Goal: Transaction & Acquisition: Purchase product/service

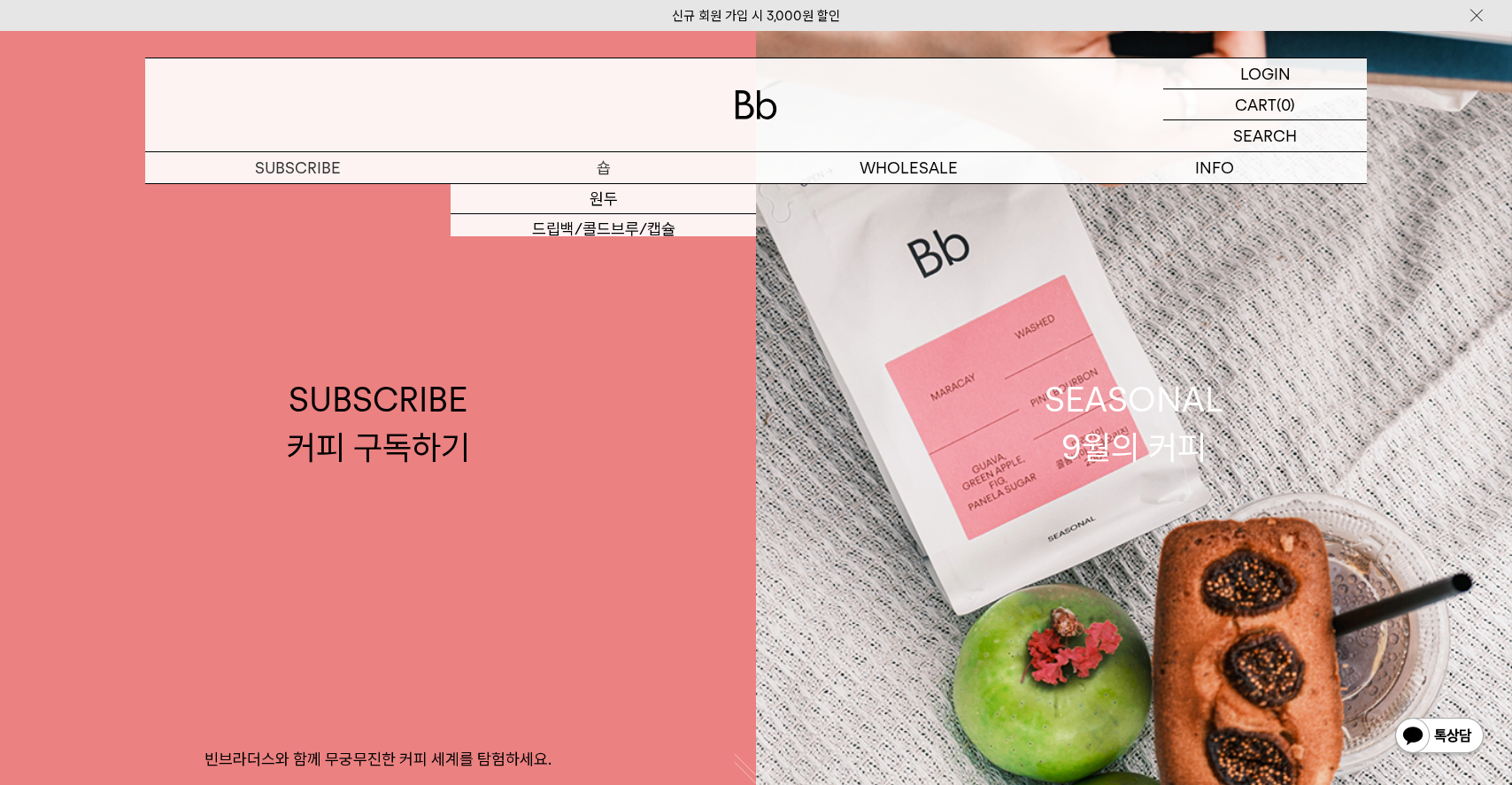
click at [602, 166] on p "숍" at bounding box center [604, 168] width 306 height 31
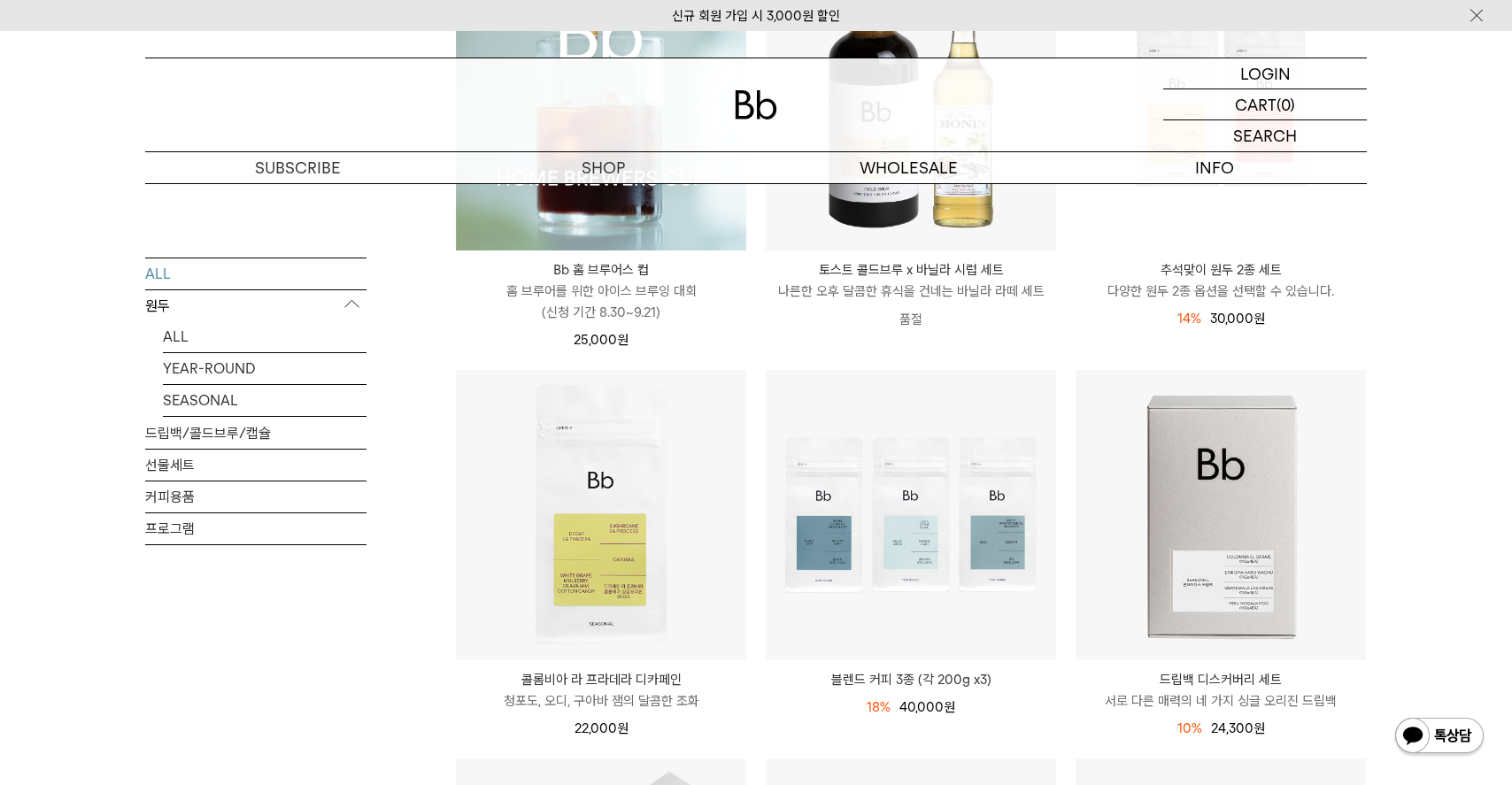
scroll to position [376, 0]
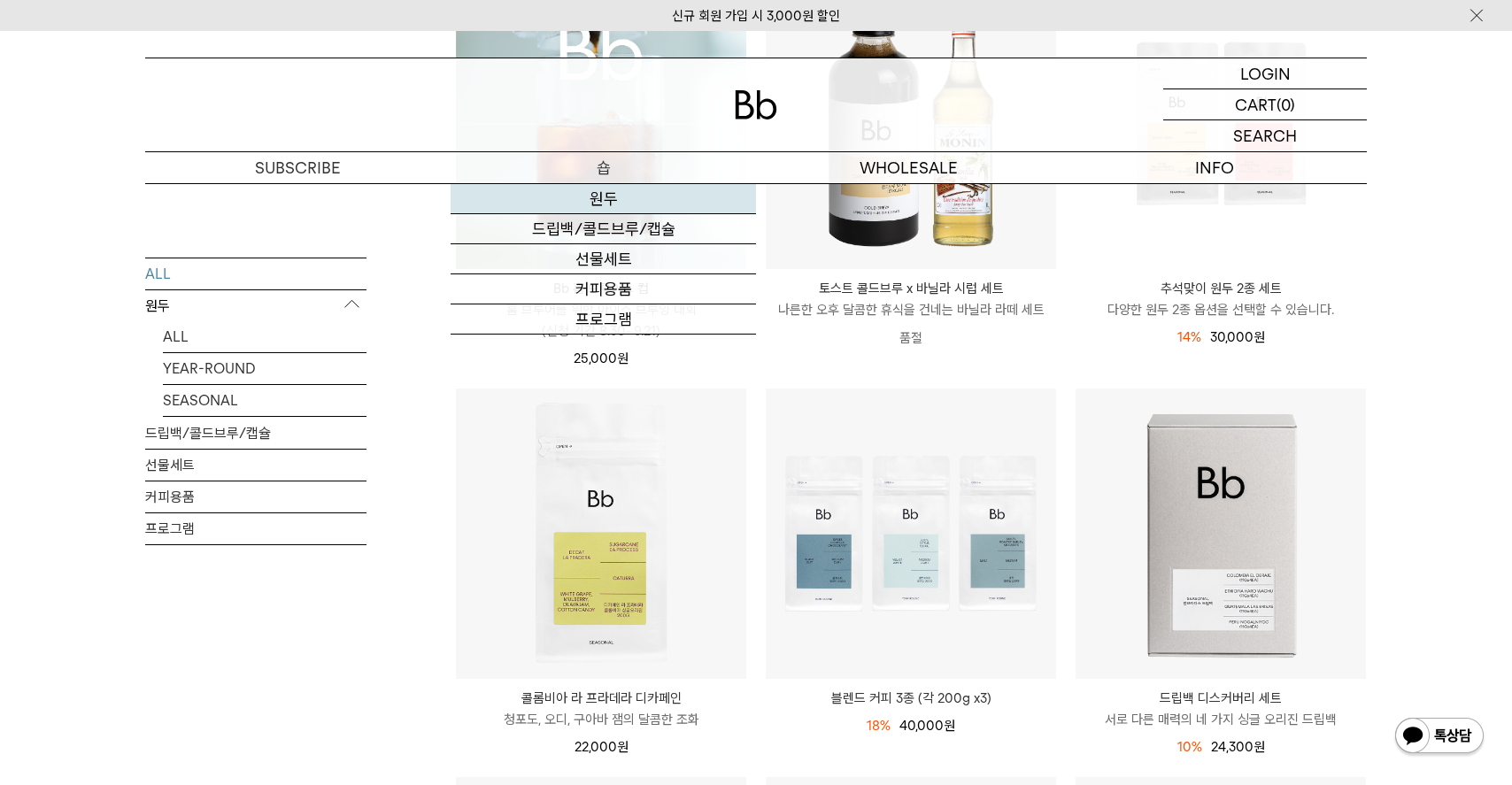
click at [603, 201] on link "원두" at bounding box center [604, 199] width 306 height 30
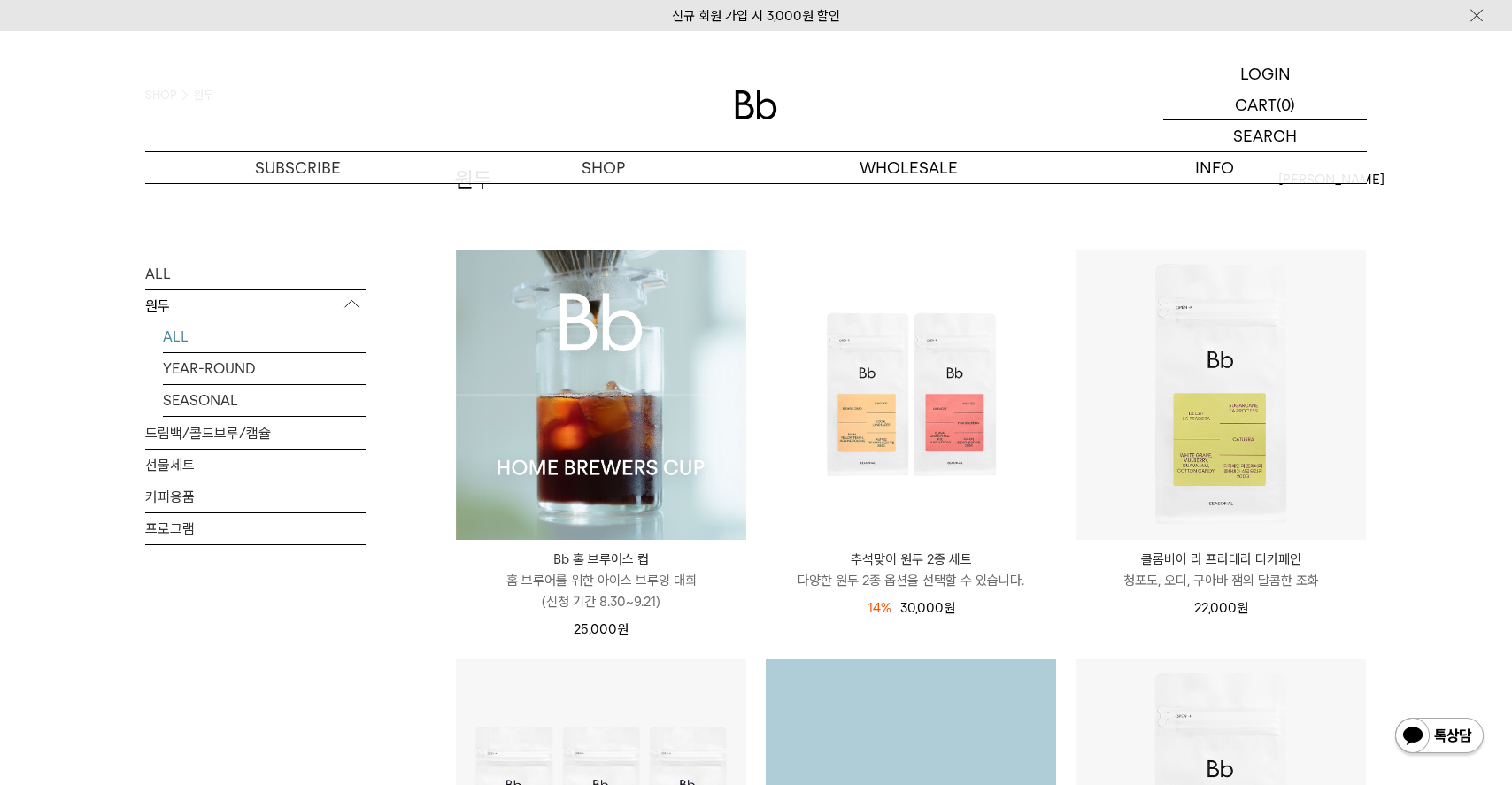
scroll to position [91, 0]
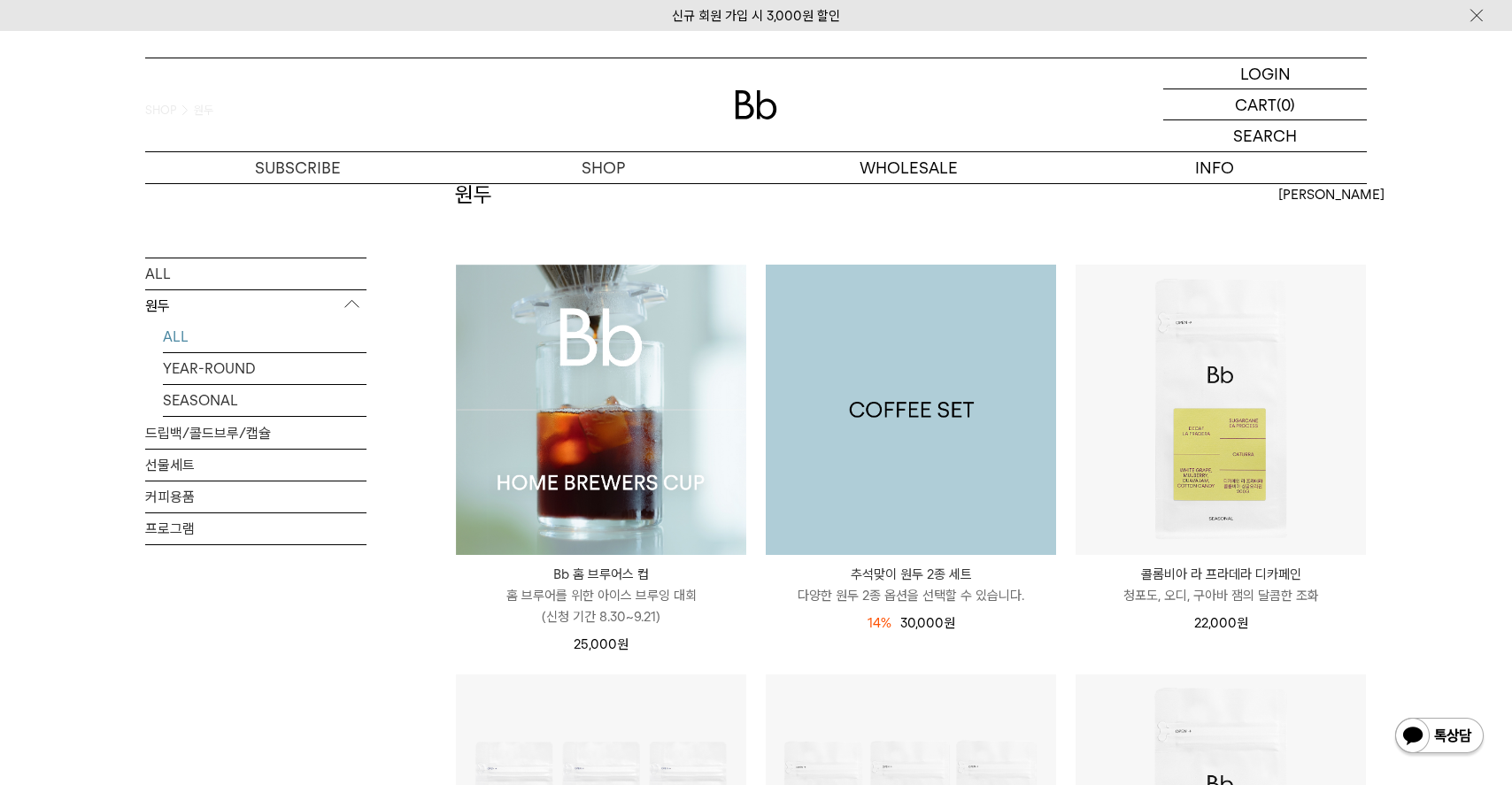
click at [917, 465] on img at bounding box center [910, 409] width 290 height 290
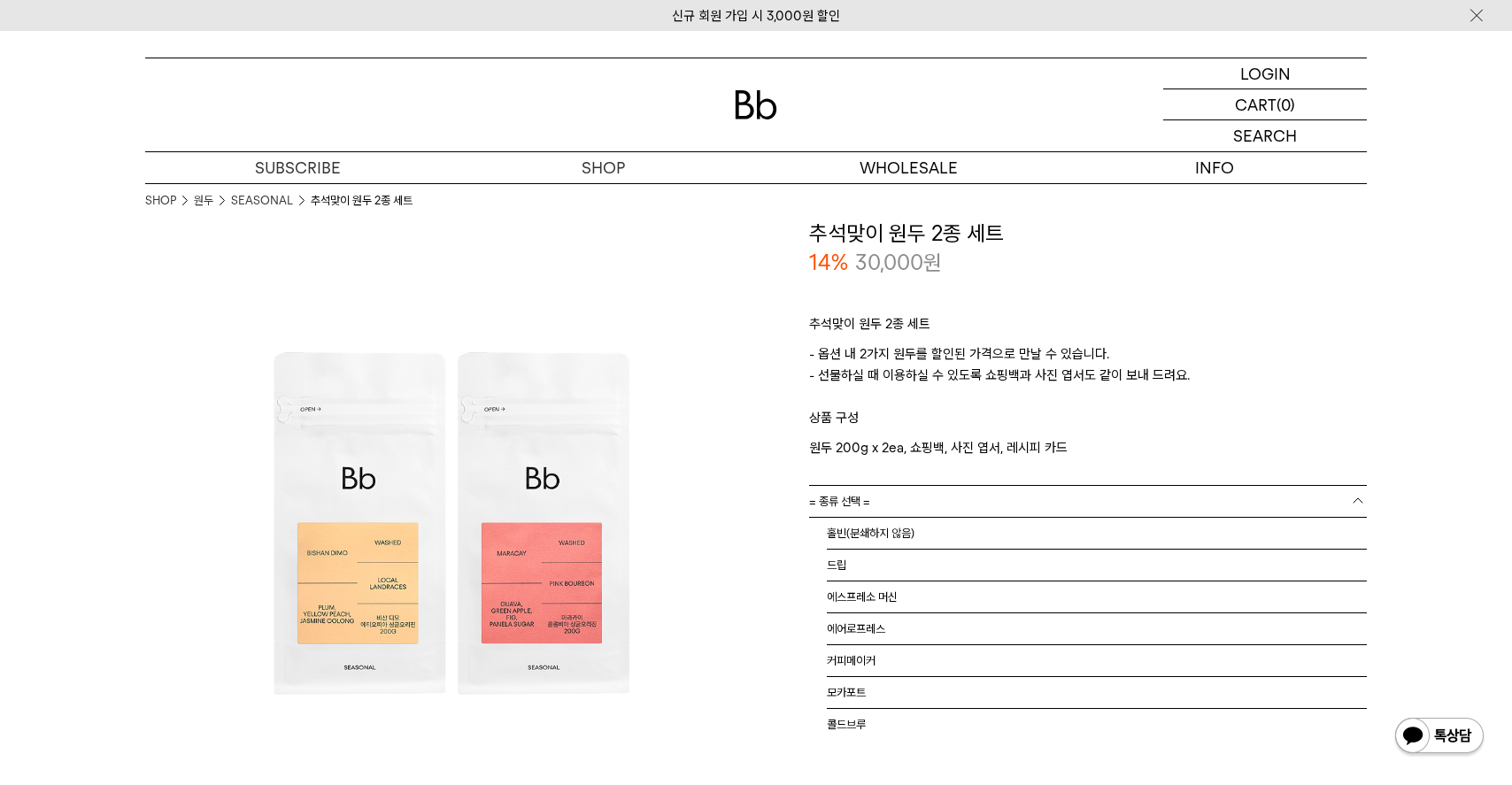
click at [916, 488] on link "= 종류 선택 =" at bounding box center [1088, 502] width 558 height 31
click at [924, 523] on li "홀빈(분쇄하지 않음)" at bounding box center [1097, 534] width 540 height 32
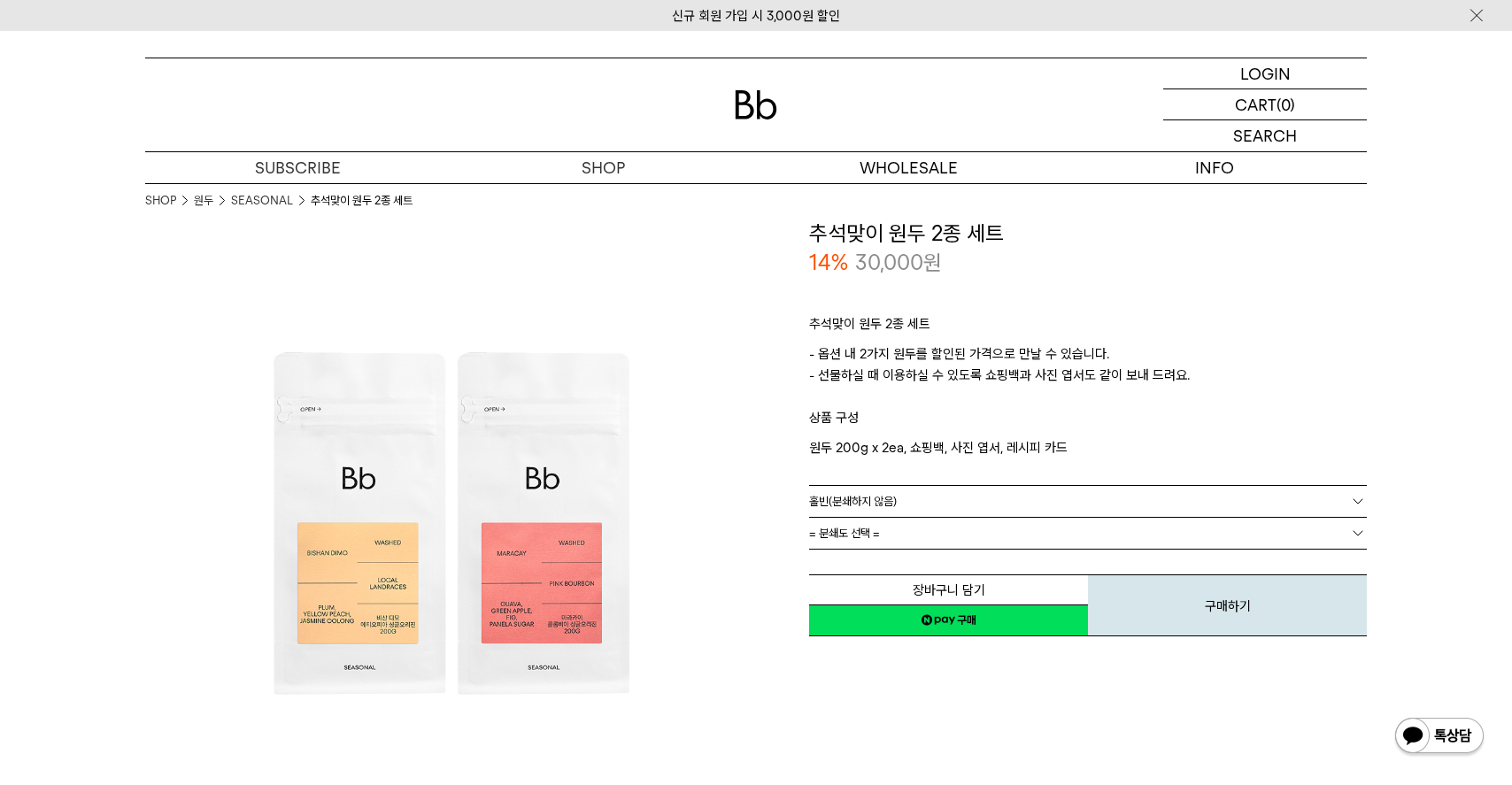
click at [948, 546] on link "= 분쇄도 선택 =" at bounding box center [1088, 534] width 558 height 31
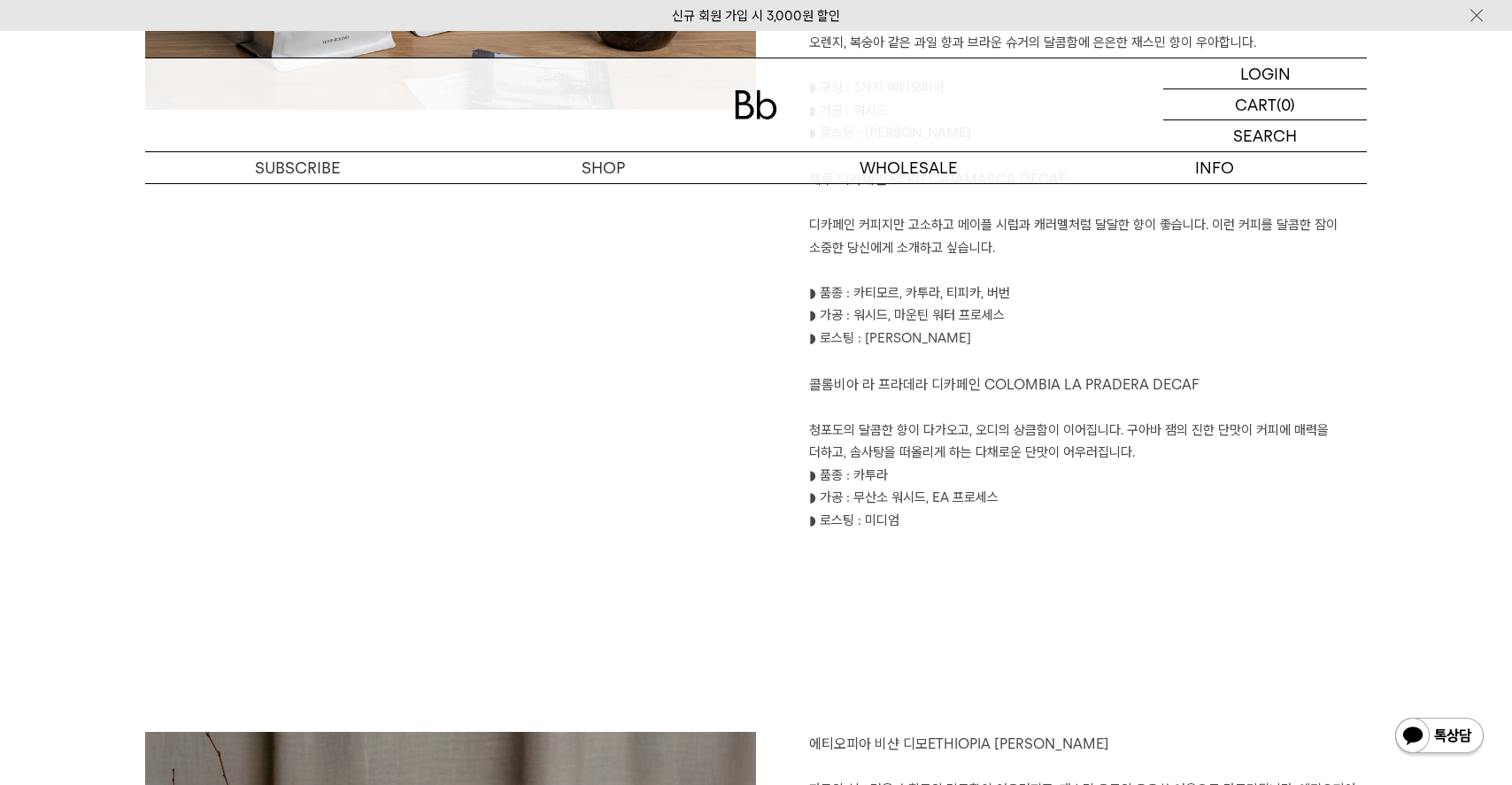
scroll to position [1390, 0]
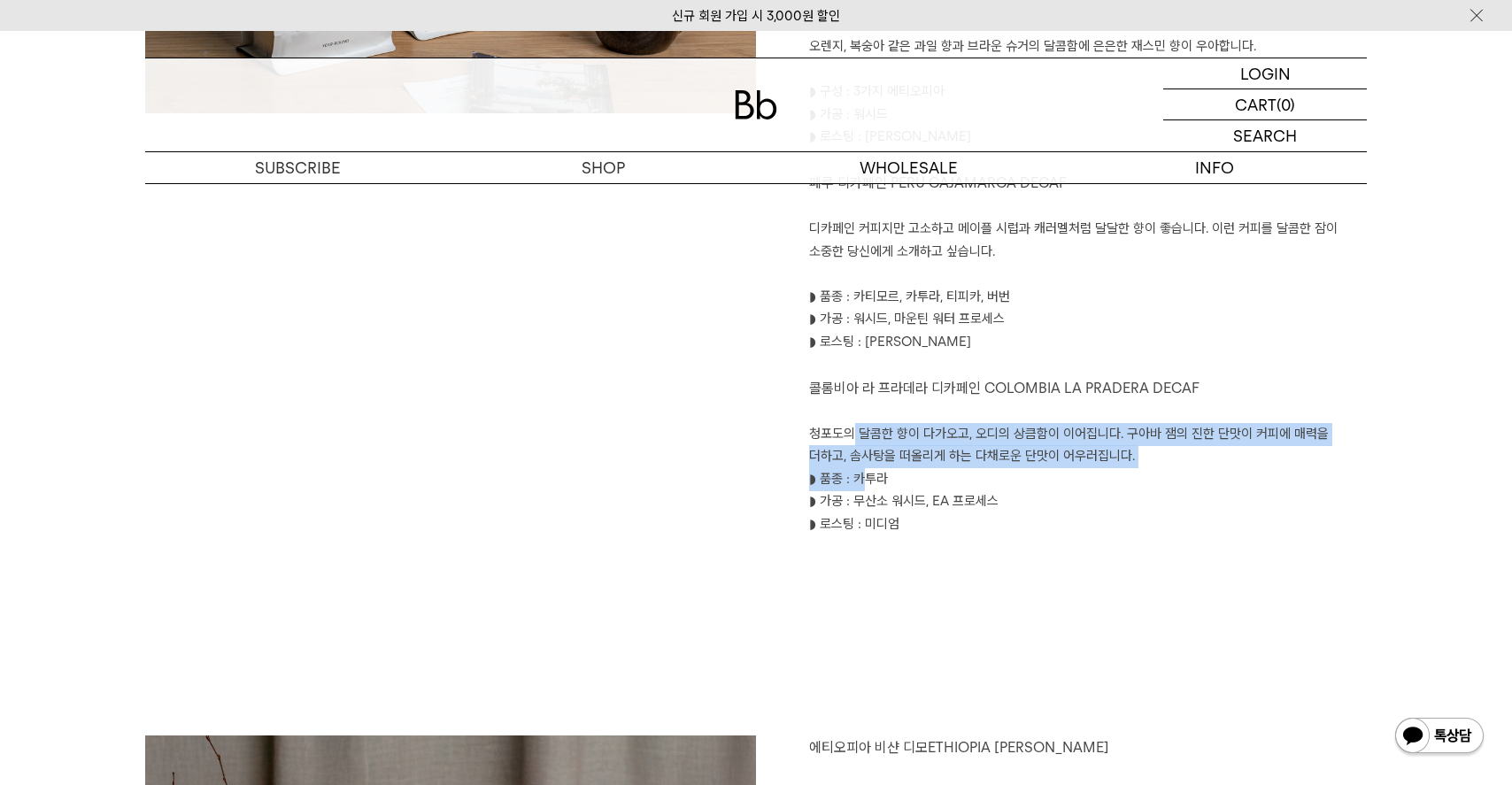
drag, startPoint x: 853, startPoint y: 431, endPoint x: 859, endPoint y: 483, distance: 52.3
click at [859, 483] on div "커피가 전하는 다채로운 기분을 경험해 보세요 블랙수트 BLACK SUIT 초콜릿의 달콤함과 구운 견과의 고소함이 조화롭고, 단맛의 여운이 길게…" at bounding box center [1061, 132] width 611 height 853
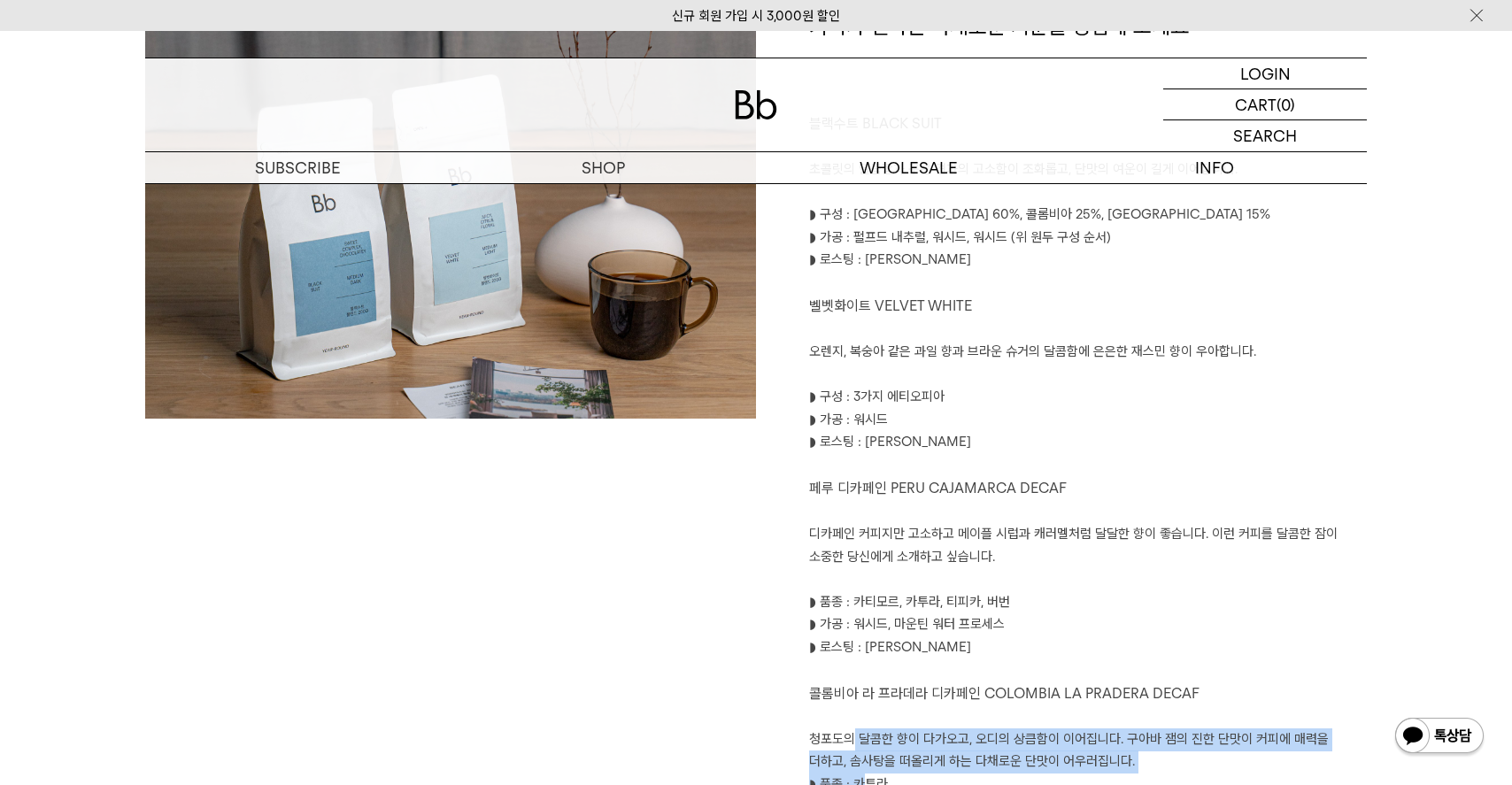
scroll to position [1082, 0]
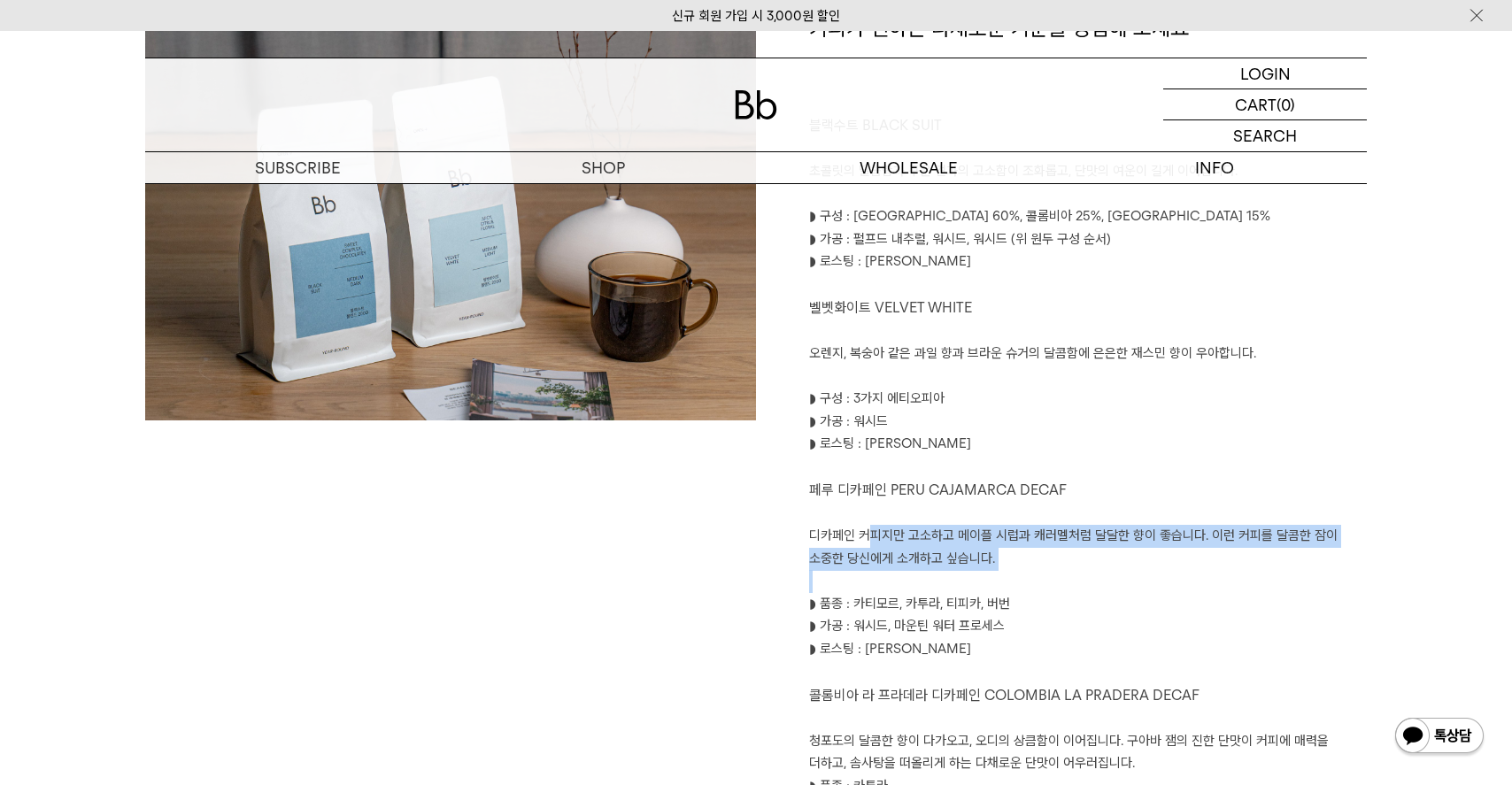
drag, startPoint x: 873, startPoint y: 530, endPoint x: 869, endPoint y: 580, distance: 50.2
click at [869, 580] on div "커피가 전하는 다채로운 기분을 경험해 보세요 블랙수트 BLACK SUIT 초콜릿의 달콤함과 구운 견과의 고소함이 조화롭고, 단맛의 여운이 길게…" at bounding box center [1061, 440] width 611 height 853
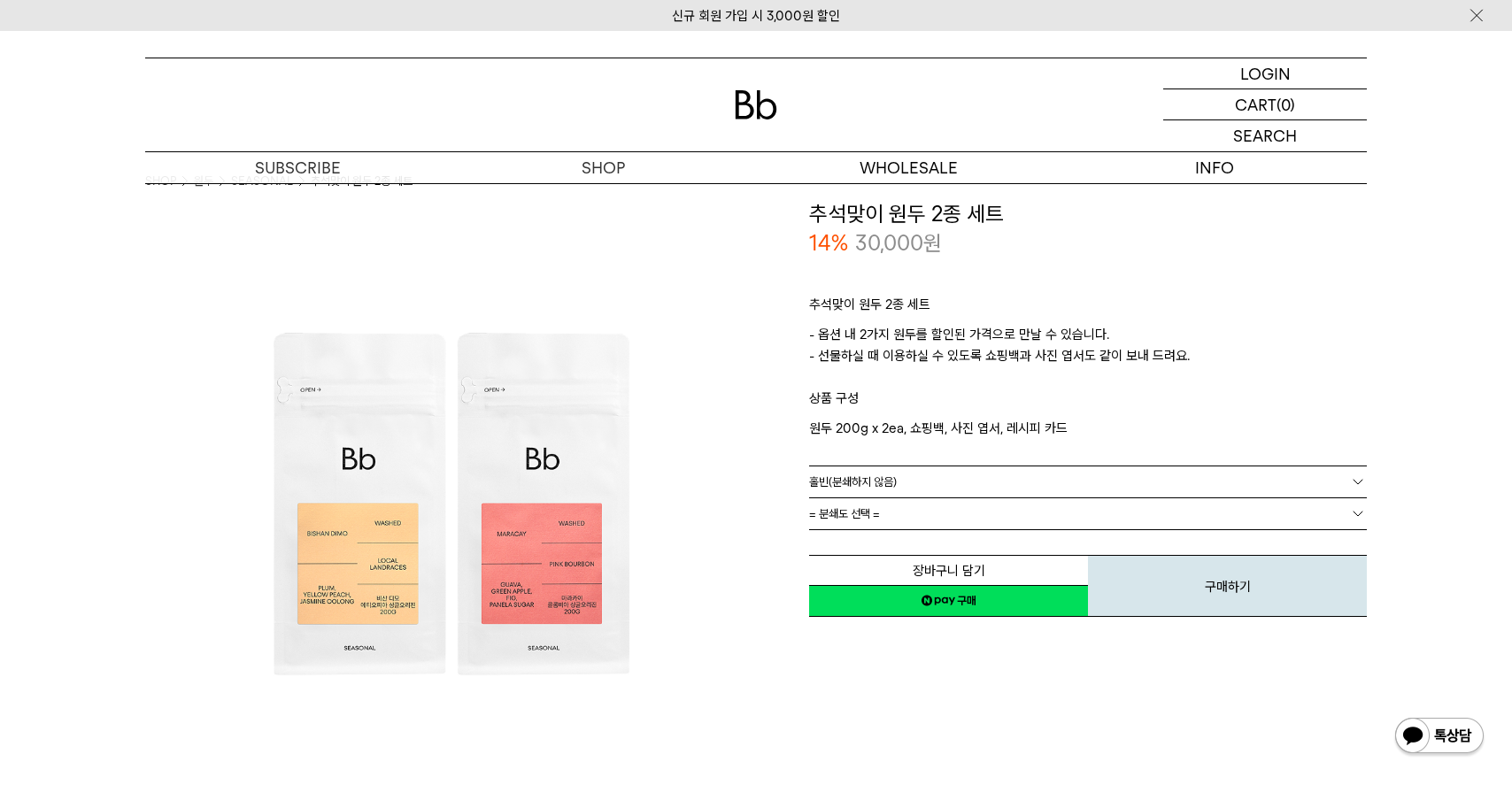
scroll to position [0, 0]
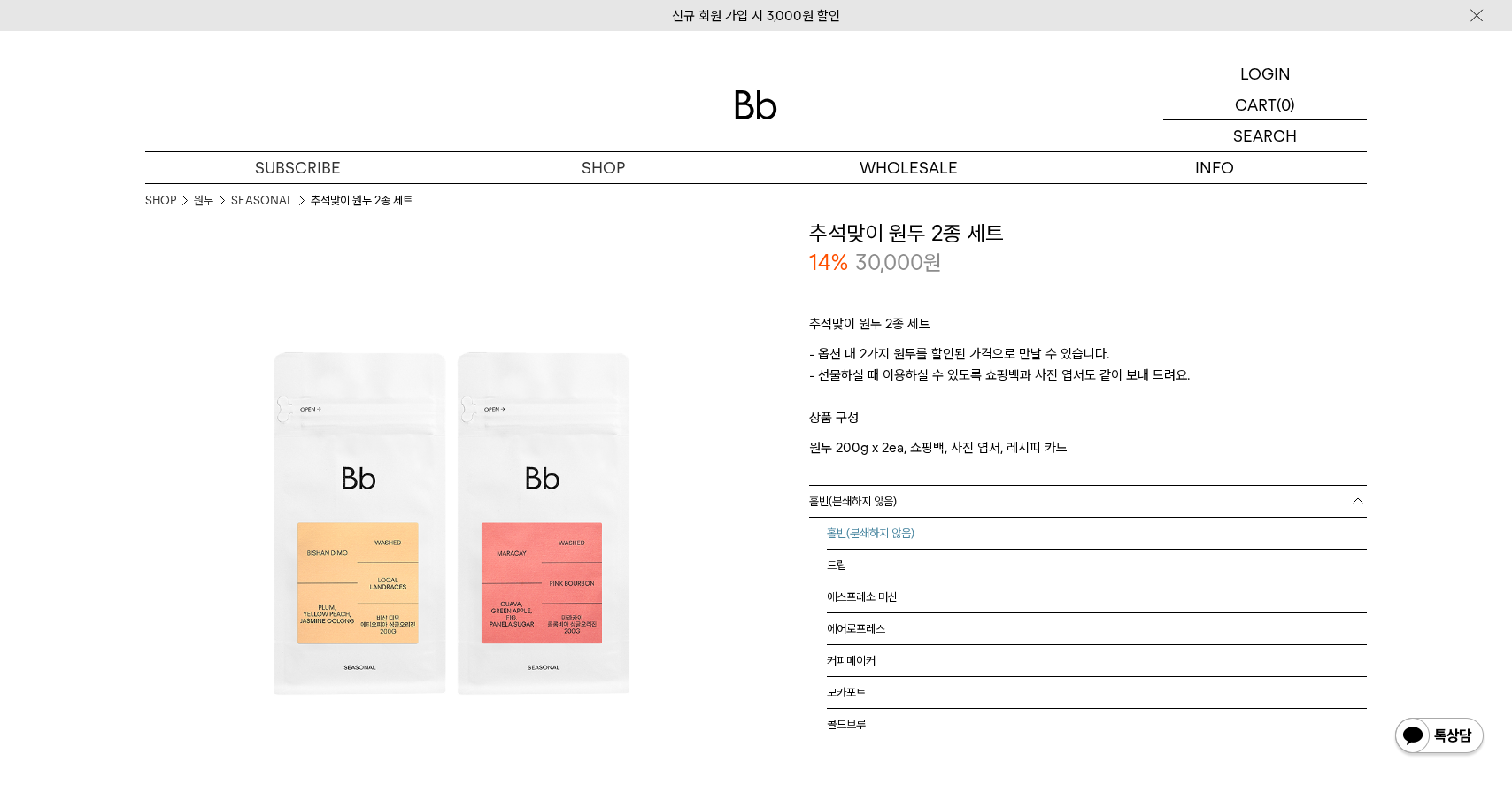
click at [897, 495] on span "홀빈(분쇄하지 않음)" at bounding box center [854, 502] width 88 height 31
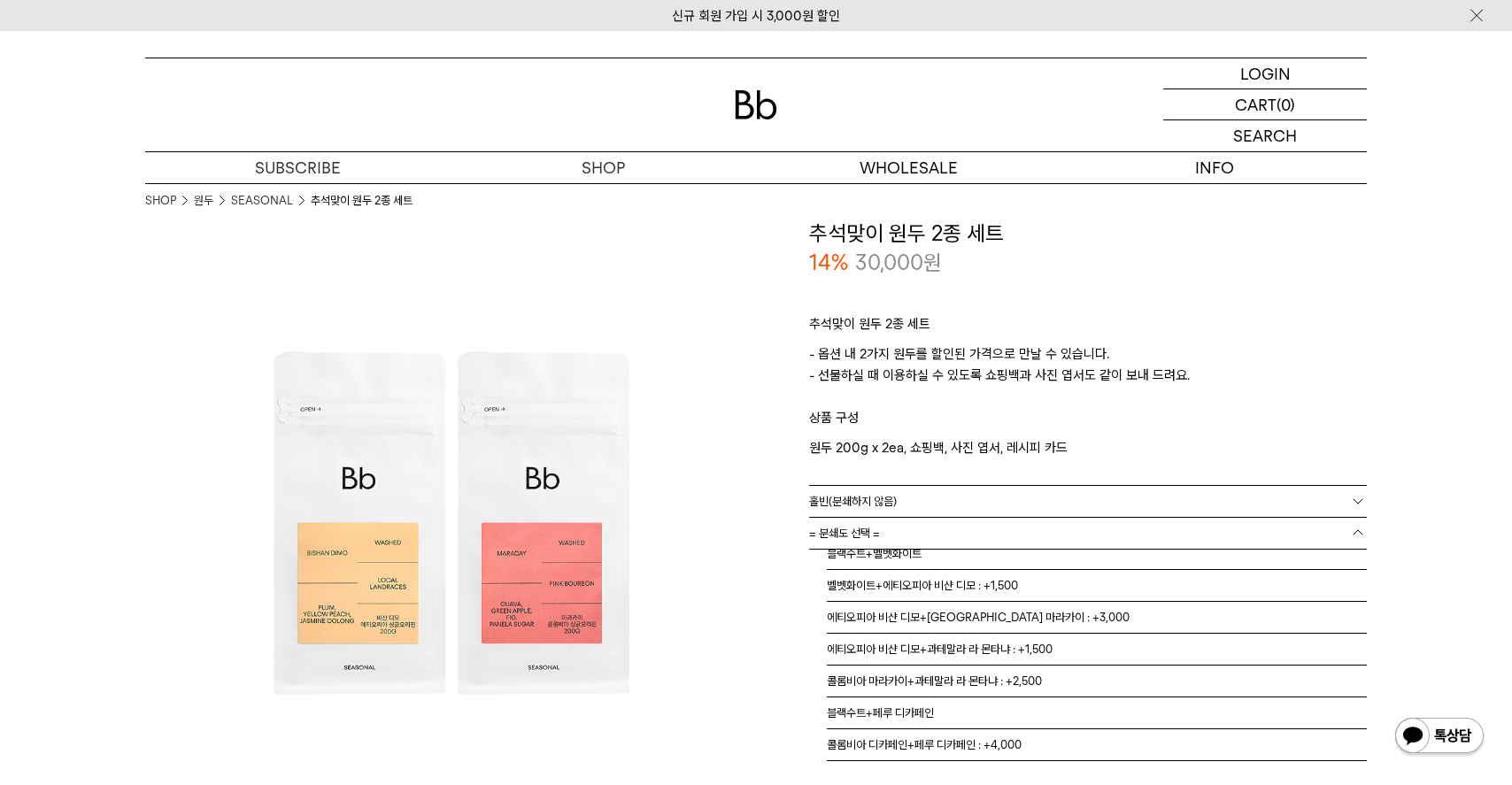
click at [897, 524] on link "= 분쇄도 선택 =" at bounding box center [1088, 534] width 558 height 31
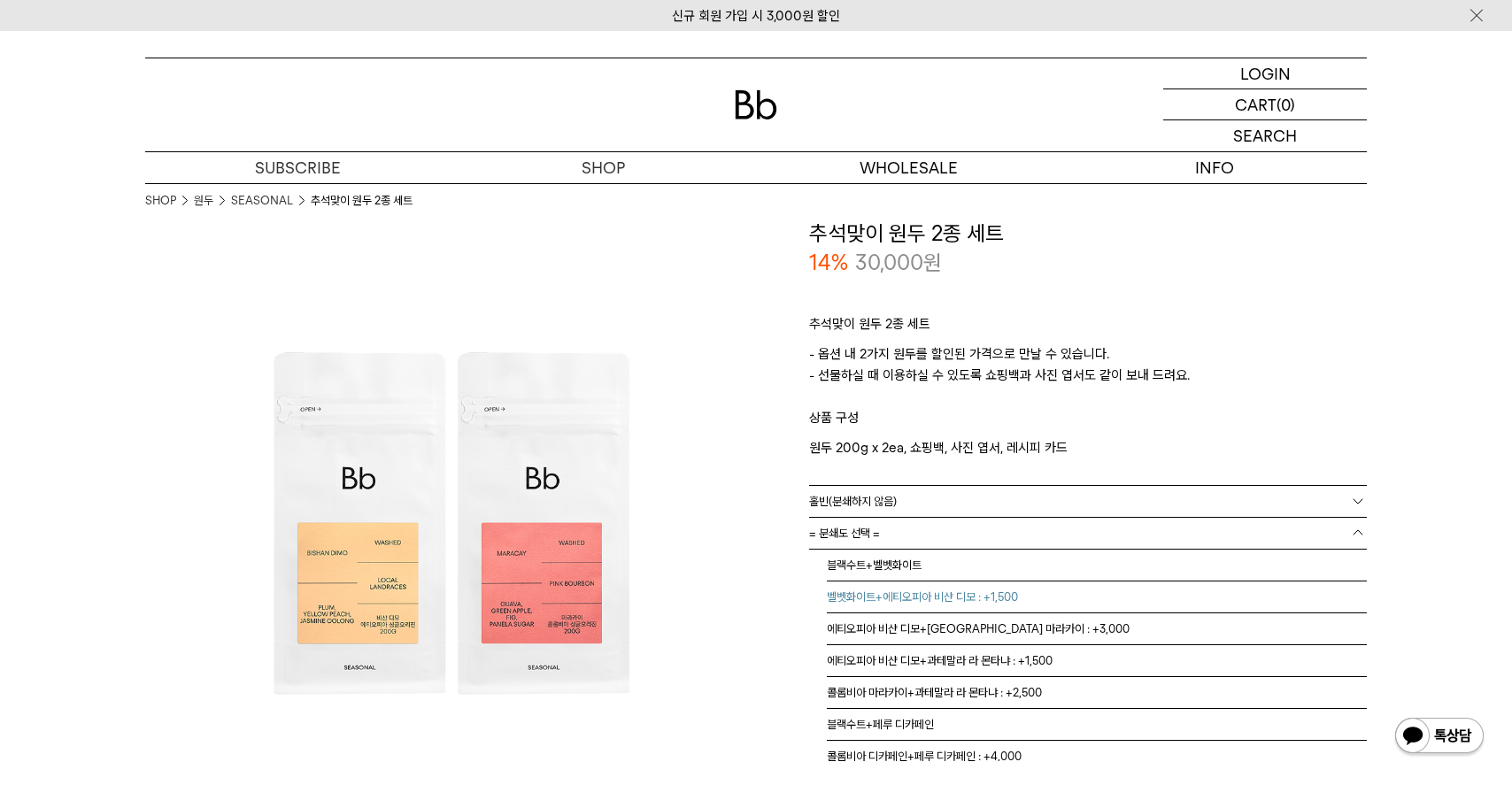
click at [967, 604] on li "벨벳화이트+에티오피아 비샨 디모 : +1,500" at bounding box center [1097, 597] width 540 height 32
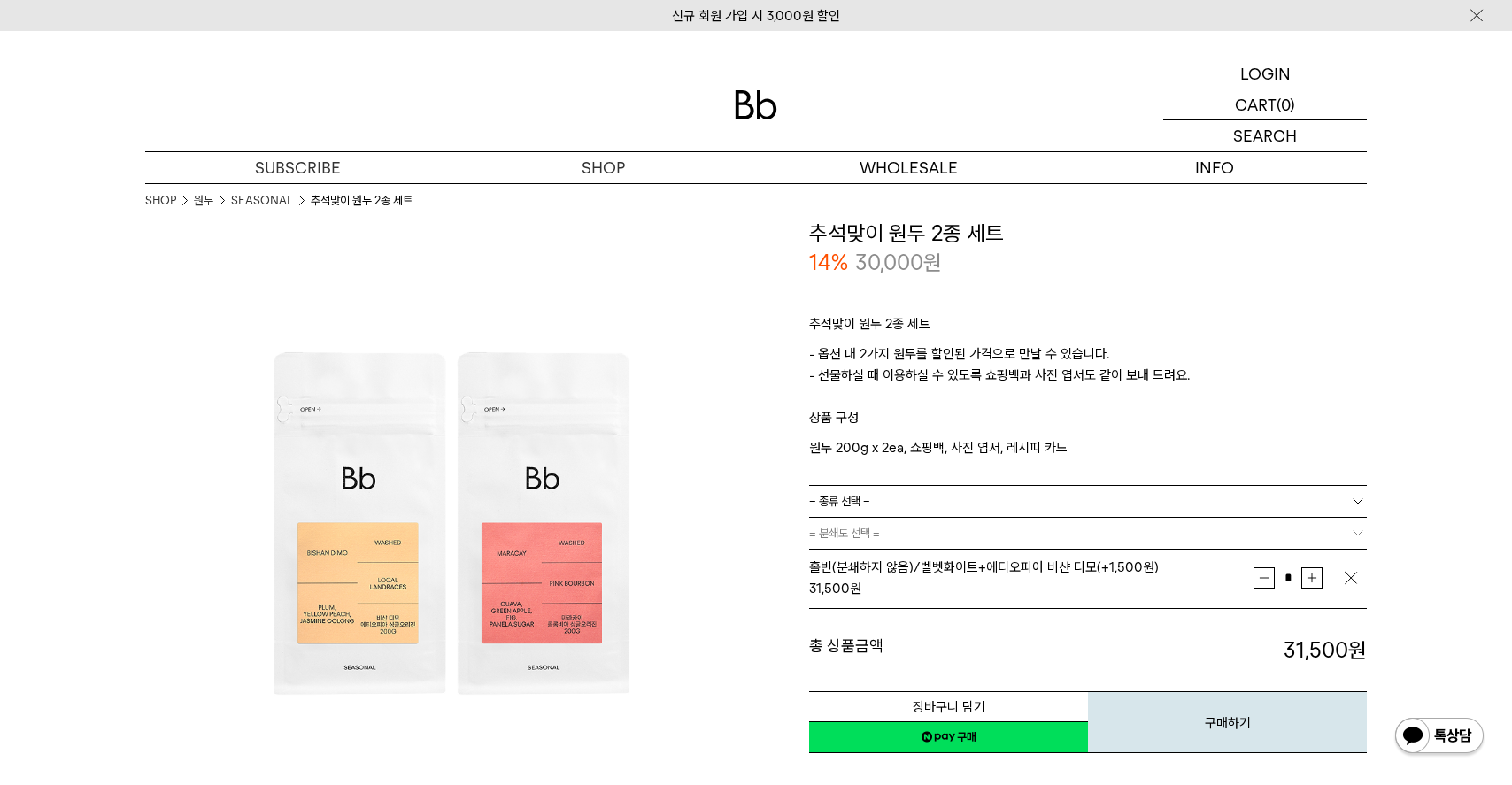
scroll to position [120, 0]
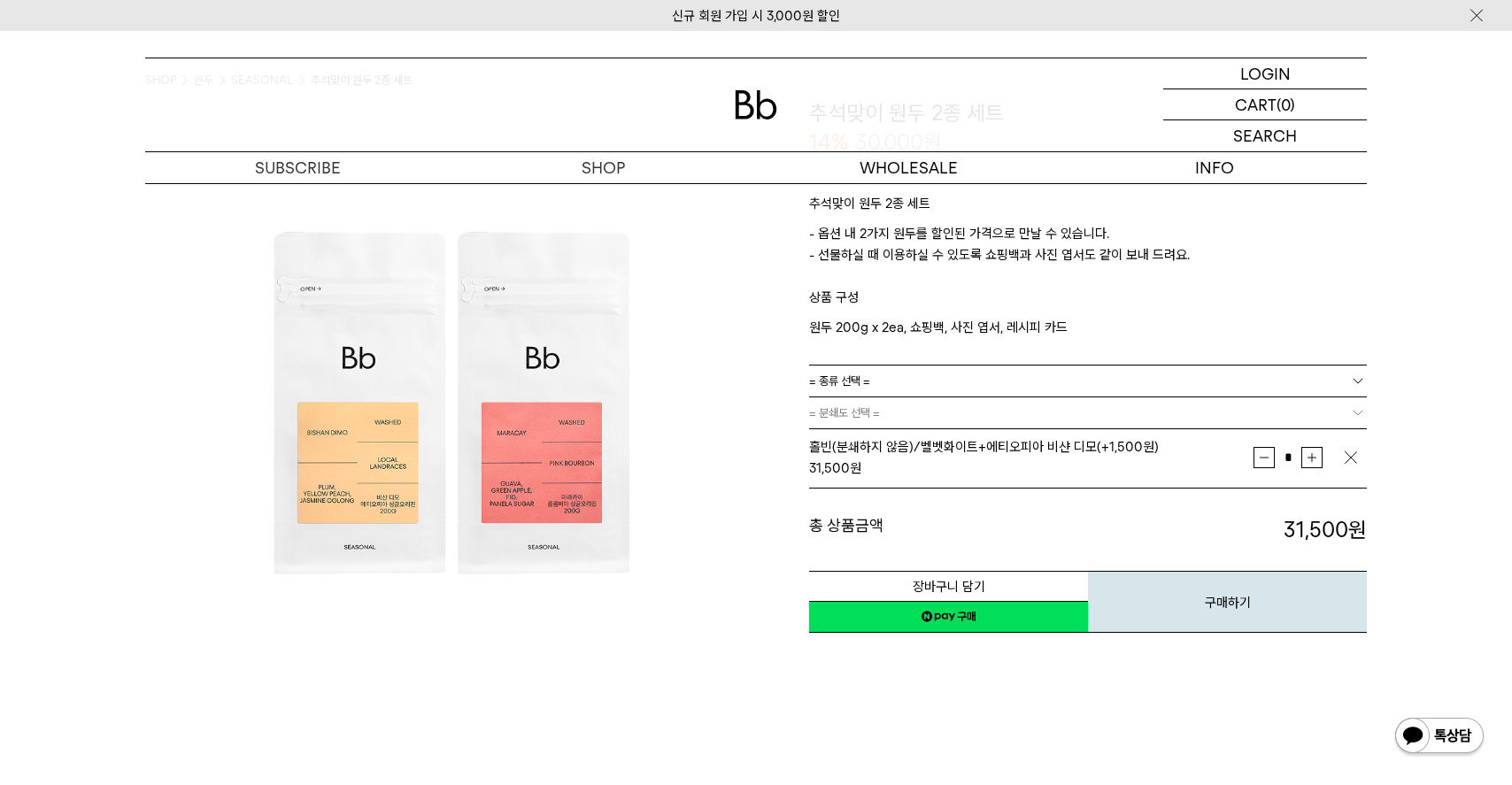
click at [980, 622] on link "네이버페이 구매하기" at bounding box center [949, 616] width 279 height 32
